Goal: Transaction & Acquisition: Book appointment/travel/reservation

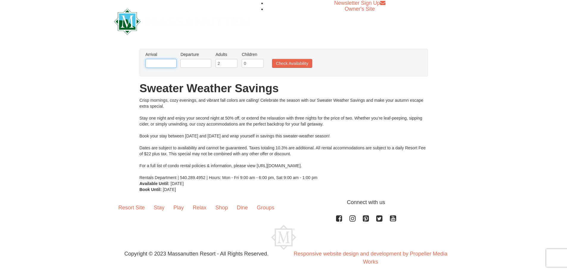
click at [167, 61] on input "text" at bounding box center [160, 63] width 31 height 9
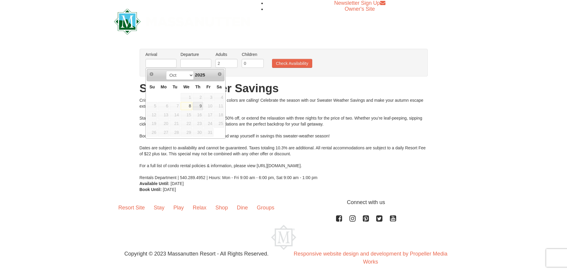
click at [209, 92] on th "Fr" at bounding box center [208, 87] width 11 height 12
click at [211, 107] on span "10" at bounding box center [208, 106] width 10 height 8
click at [395, 89] on h1 "Sweater Weather Savings" at bounding box center [284, 88] width 288 height 12
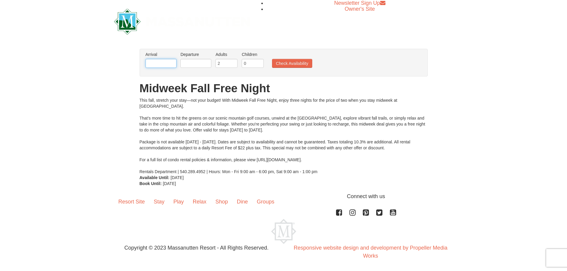
click at [164, 66] on input "text" at bounding box center [160, 63] width 31 height 9
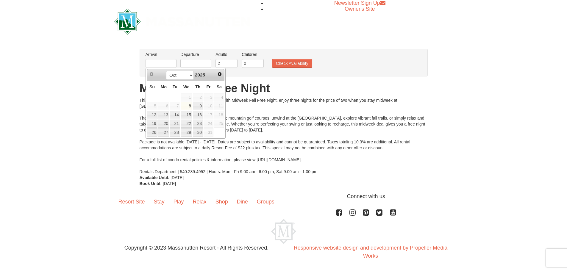
click at [153, 82] on th "Su" at bounding box center [152, 87] width 11 height 12
click at [153, 113] on link "12" at bounding box center [152, 115] width 10 height 8
type input "[DATE]"
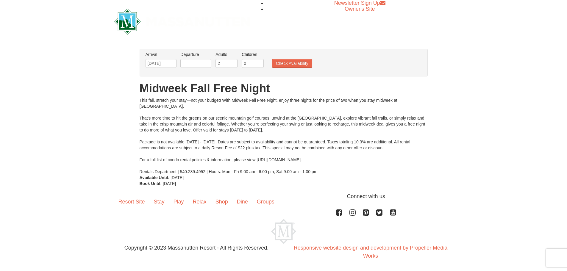
click at [189, 57] on label "Departure Please format dates MM/DD/YYYY Please format dates MM/DD/YYYY" at bounding box center [195, 54] width 31 height 6
click at [191, 63] on input "text" at bounding box center [195, 63] width 31 height 9
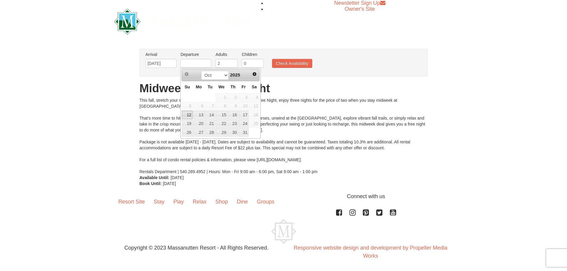
click at [255, 95] on span "4" at bounding box center [254, 97] width 10 height 8
click at [208, 114] on link "14" at bounding box center [210, 115] width 10 height 8
type input "[DATE]"
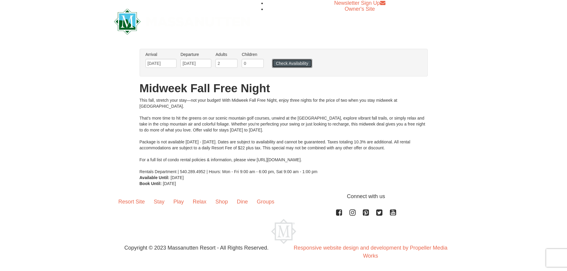
click at [280, 63] on button "Check Availability" at bounding box center [292, 63] width 40 height 9
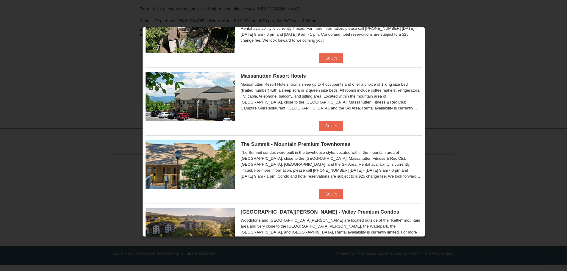
scroll to position [238, 0]
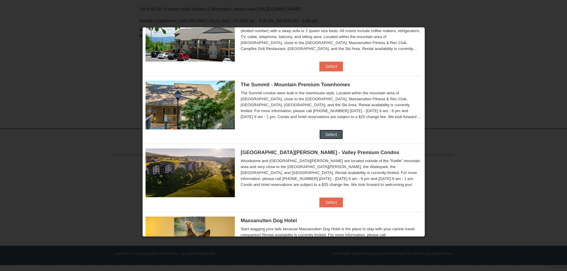
click at [337, 134] on button "Select" at bounding box center [330, 135] width 23 height 10
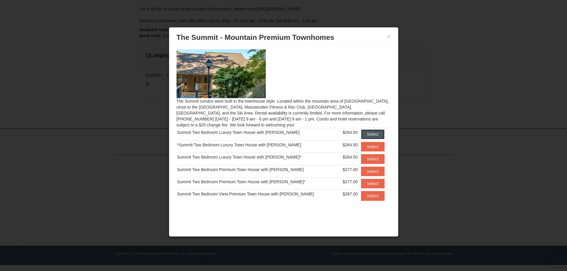
click at [365, 136] on button "Select" at bounding box center [372, 134] width 23 height 10
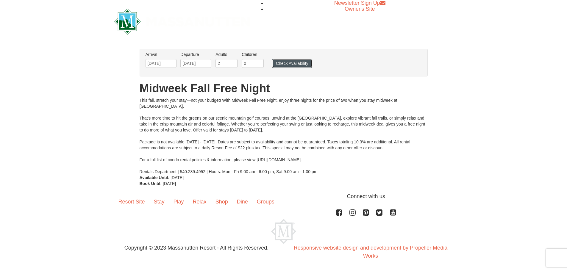
click at [276, 65] on button "Check Availability" at bounding box center [292, 63] width 40 height 9
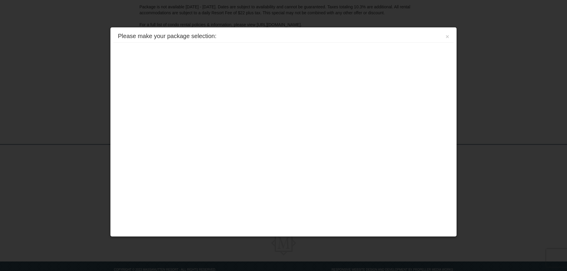
scroll to position [136, 0]
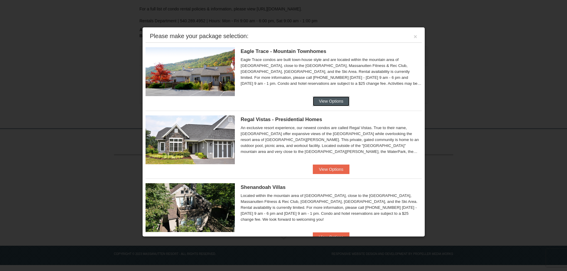
click at [315, 100] on button "View Options" at bounding box center [331, 101] width 36 height 10
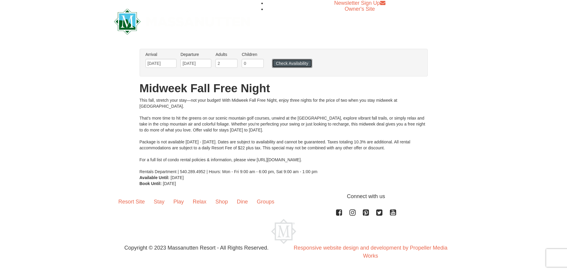
click at [285, 65] on button "Check Availability" at bounding box center [292, 63] width 40 height 9
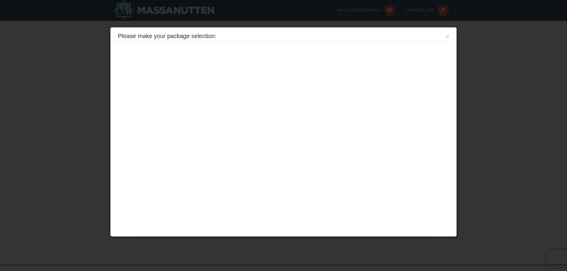
scroll to position [136, 0]
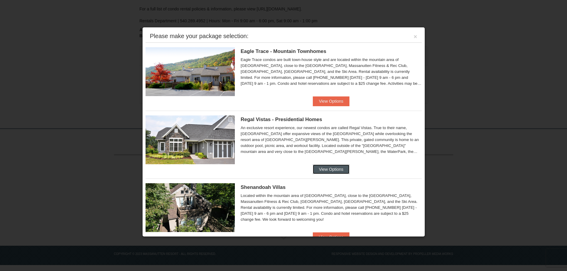
click at [333, 171] on button "View Options" at bounding box center [331, 169] width 36 height 10
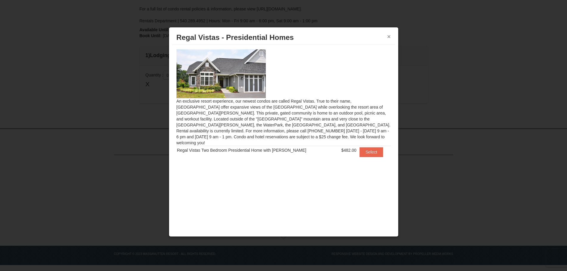
click at [388, 38] on button "×" at bounding box center [389, 37] width 4 height 6
